Goal: Find specific page/section: Find specific page/section

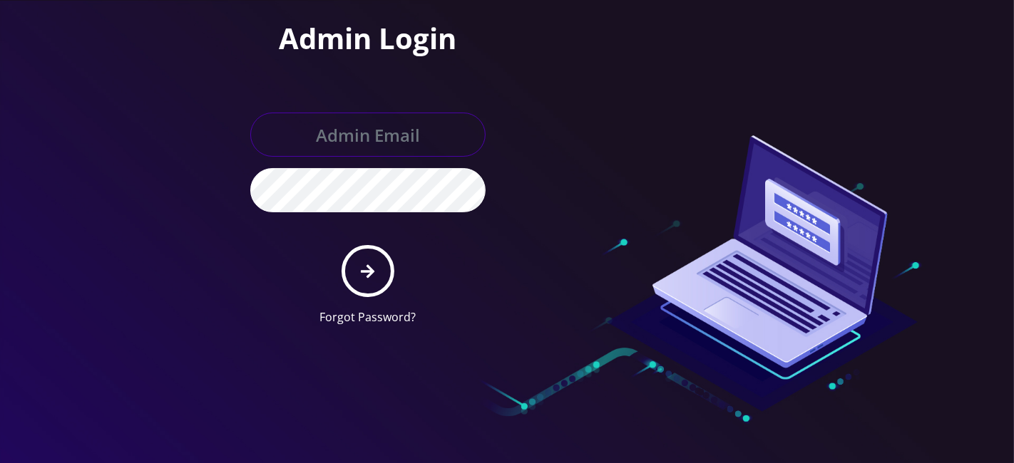
type input "[EMAIL_ADDRESS][DOMAIN_NAME]"
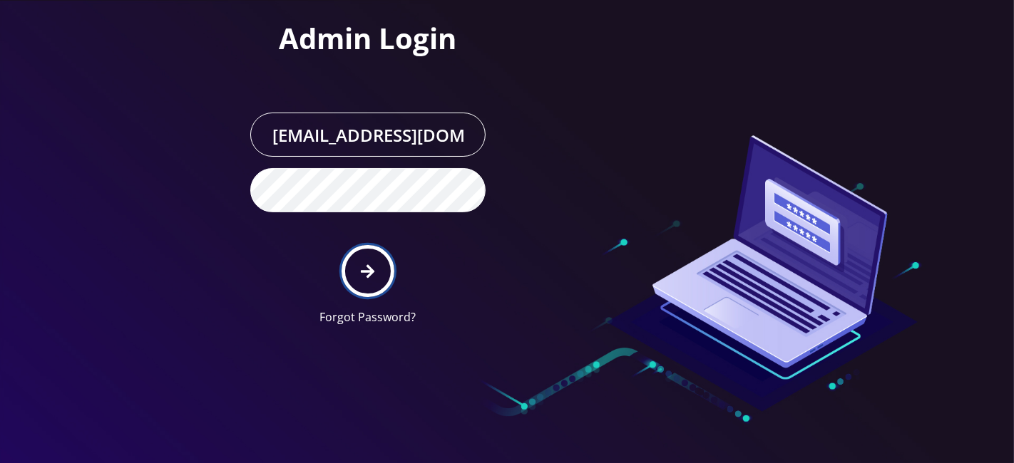
click at [352, 257] on button "submit" at bounding box center [367, 271] width 52 height 52
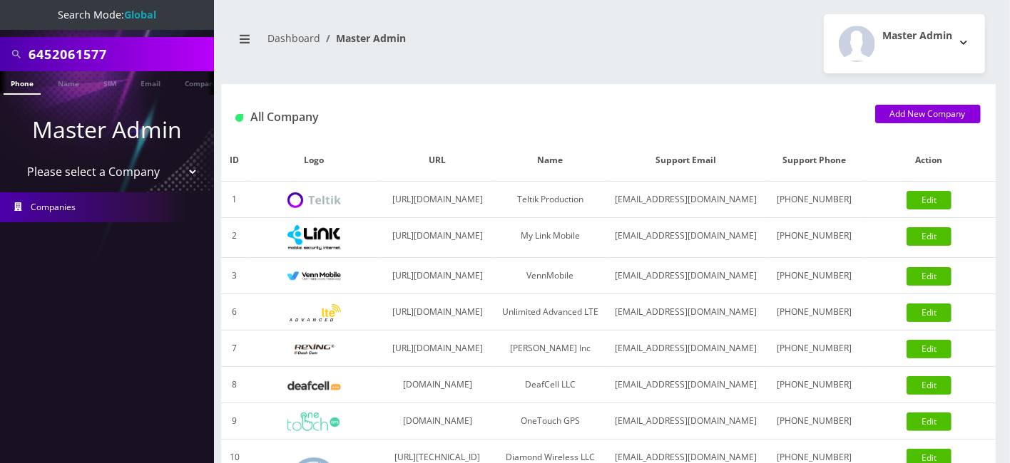
click at [96, 43] on input "6452061577" at bounding box center [120, 54] width 182 height 27
type input "eliud"
click at [63, 76] on link "Name" at bounding box center [69, 83] width 36 height 24
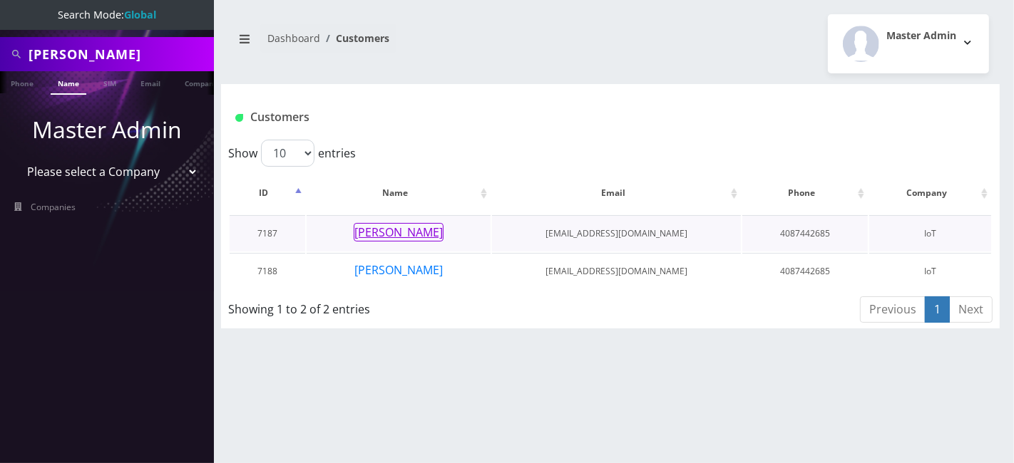
click at [415, 231] on button "Eliud Gonzalez" at bounding box center [399, 232] width 90 height 19
